Goal: Check status: Check status

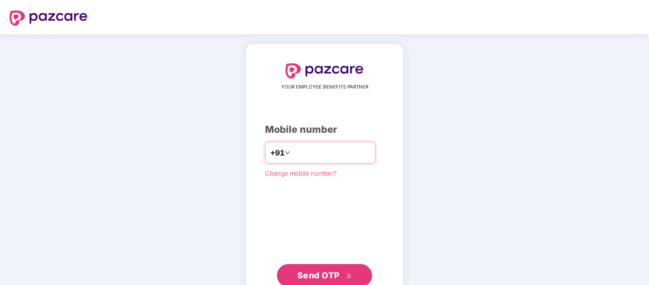
scroll to position [30, 0]
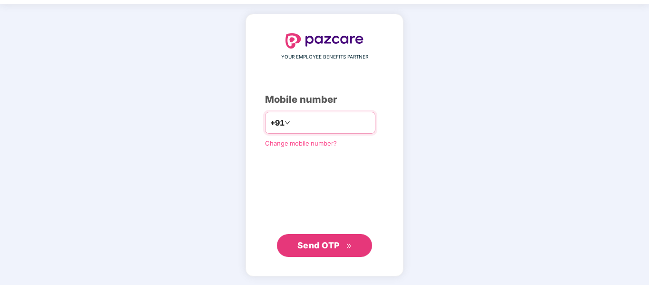
drag, startPoint x: 0, startPoint y: 0, endPoint x: 330, endPoint y: 124, distance: 352.5
click at [330, 124] on input "number" at bounding box center [331, 122] width 78 height 15
type input "**********"
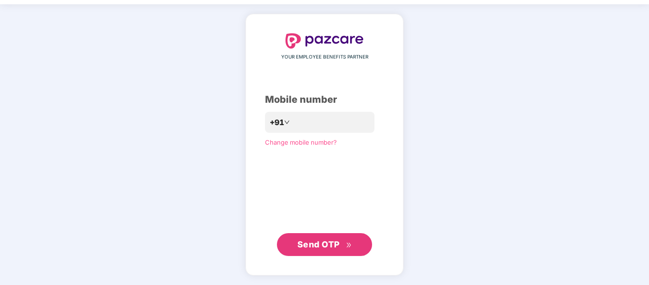
click at [323, 253] on button "Send OTP" at bounding box center [324, 244] width 95 height 23
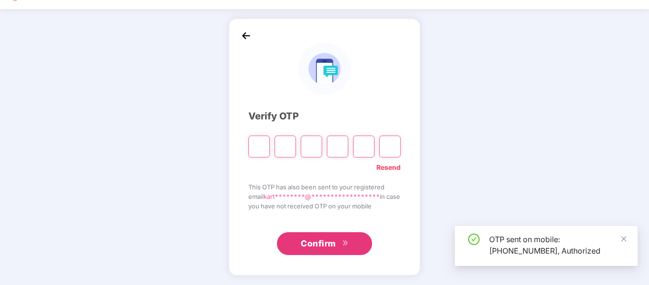
scroll to position [25, 0]
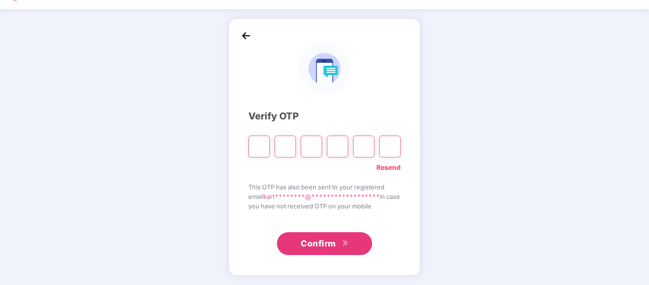
type input "*"
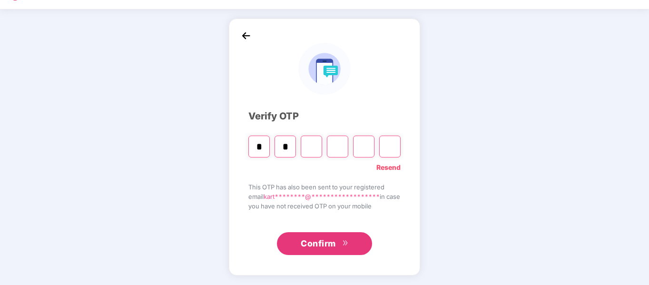
type input "*"
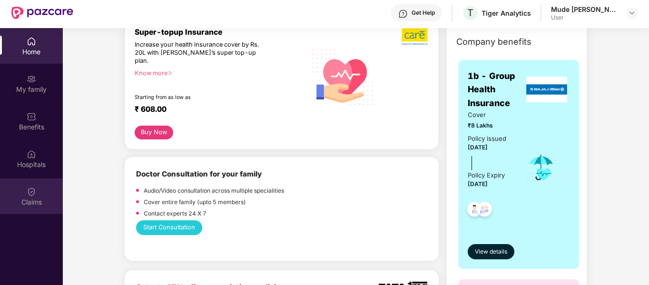
scroll to position [132, 0]
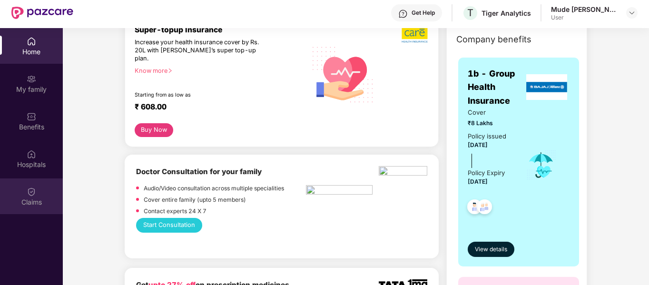
click at [38, 192] on div "Claims" at bounding box center [31, 196] width 63 height 36
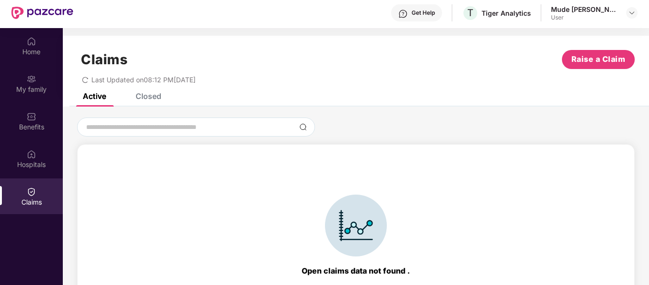
click at [156, 95] on div "Closed" at bounding box center [149, 96] width 26 height 10
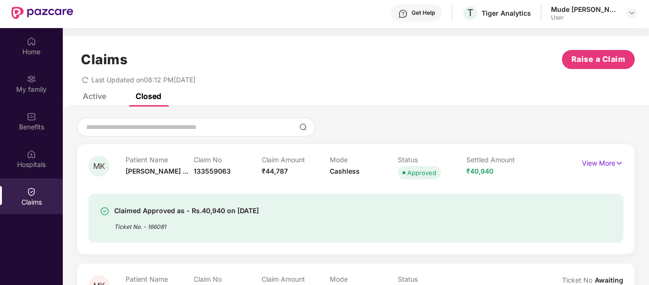
scroll to position [10, 0]
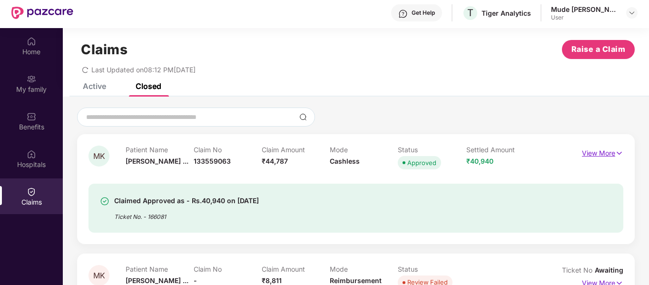
click at [607, 150] on p "View More" at bounding box center [602, 152] width 41 height 13
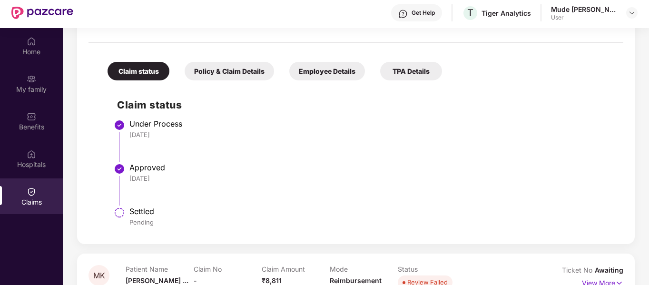
scroll to position [53, 0]
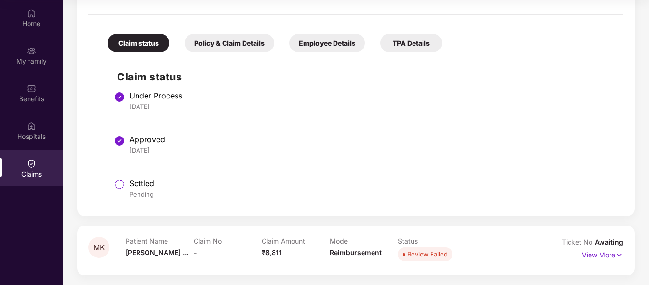
click at [607, 254] on p "View More" at bounding box center [602, 253] width 41 height 13
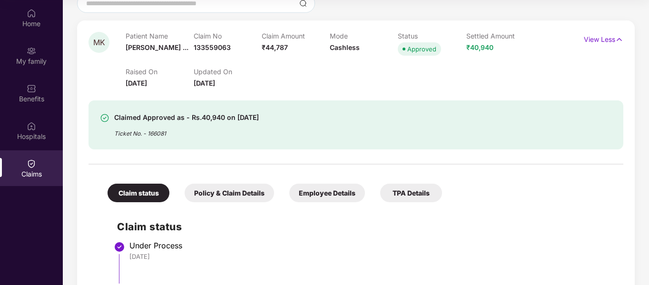
scroll to position [0, 0]
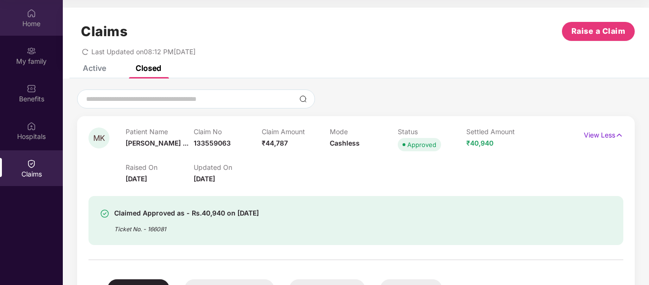
click at [24, 3] on div "Home" at bounding box center [31, 18] width 63 height 36
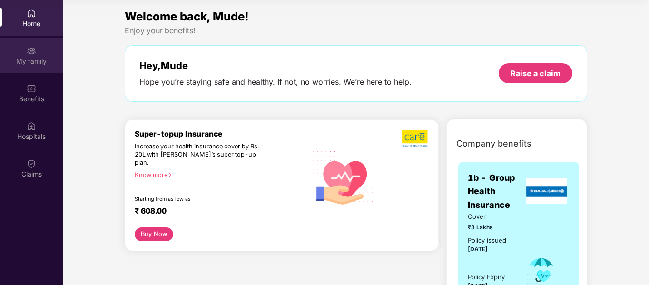
click at [33, 57] on div "My family" at bounding box center [31, 62] width 63 height 10
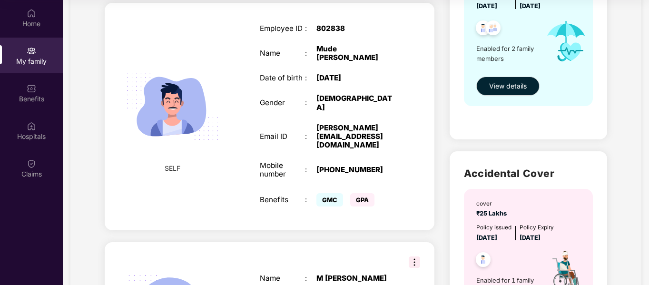
scroll to position [147, 0]
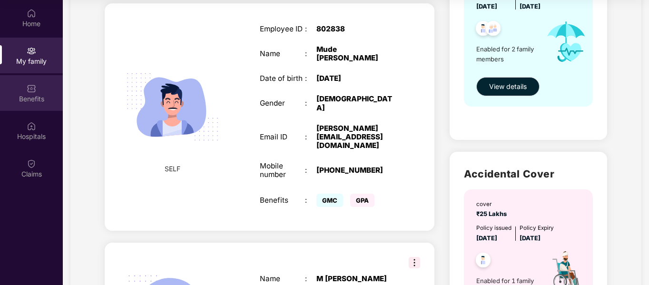
click at [34, 96] on div "Benefits" at bounding box center [31, 99] width 63 height 10
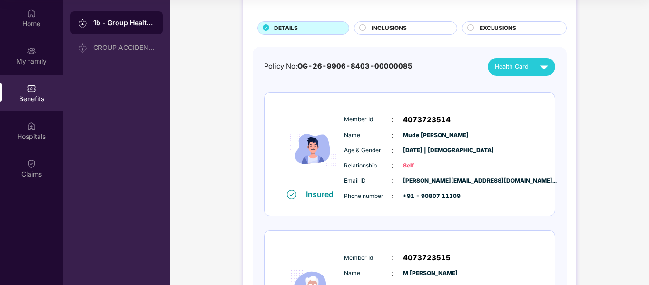
scroll to position [59, 0]
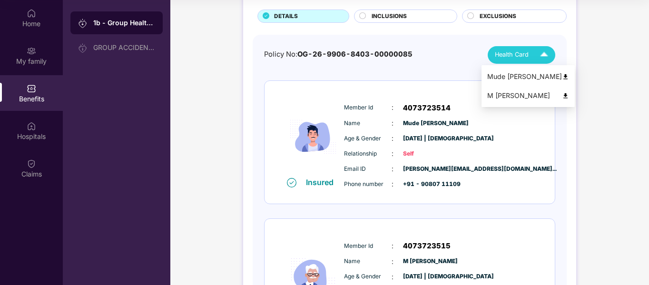
click at [527, 58] on span "Health Card" at bounding box center [512, 55] width 34 height 10
click at [511, 98] on div "M [PERSON_NAME]" at bounding box center [528, 95] width 82 height 10
